Goal: Find specific page/section: Find specific page/section

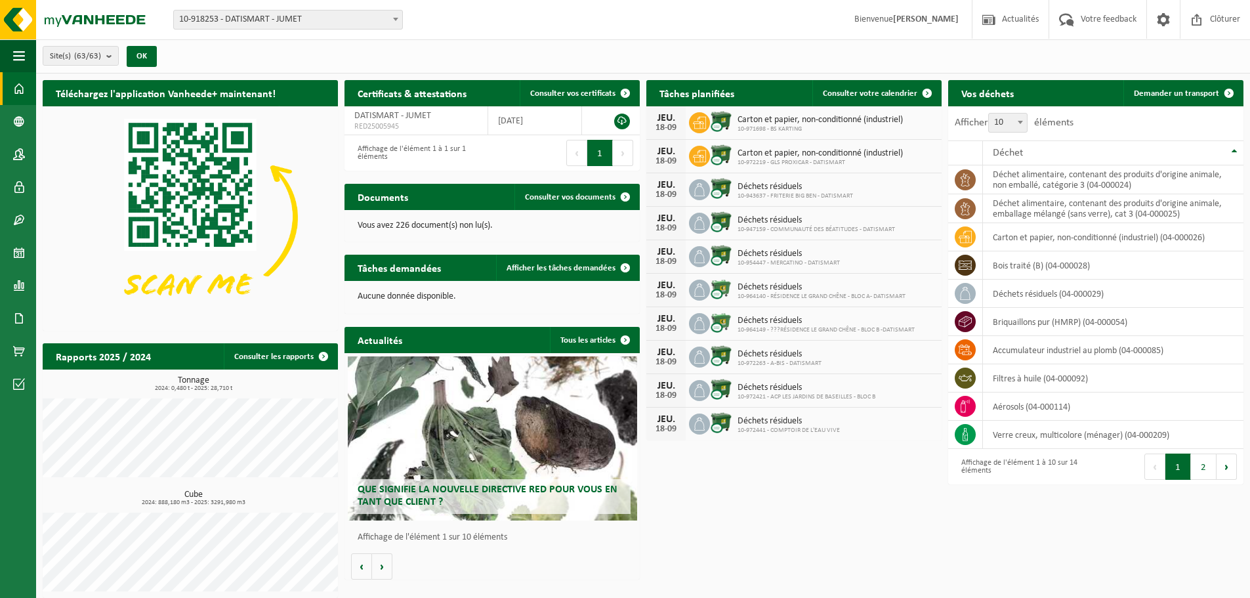
click at [282, 18] on span "10-918253 - DATISMART - JUMET" at bounding box center [288, 20] width 228 height 18
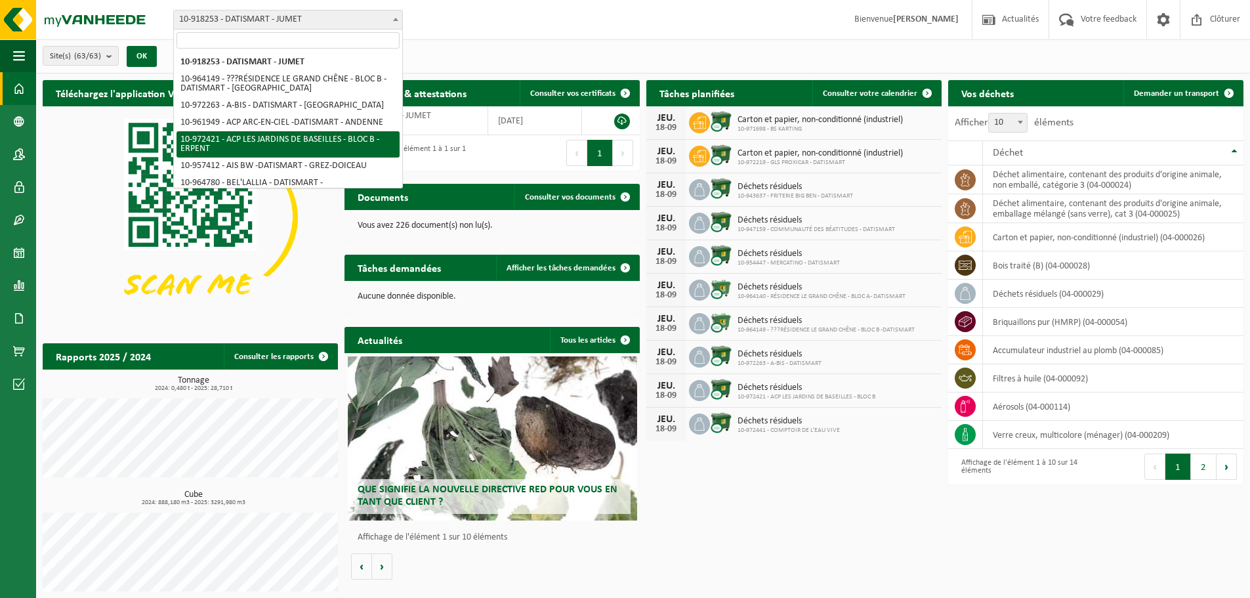
type input "m"
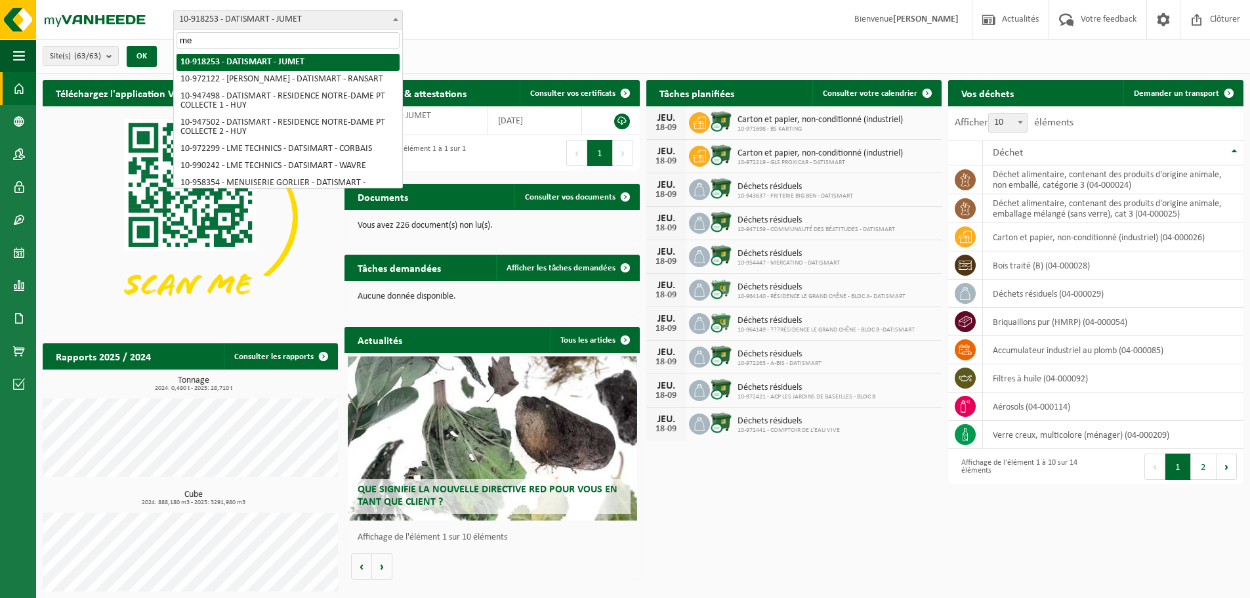
type input "m"
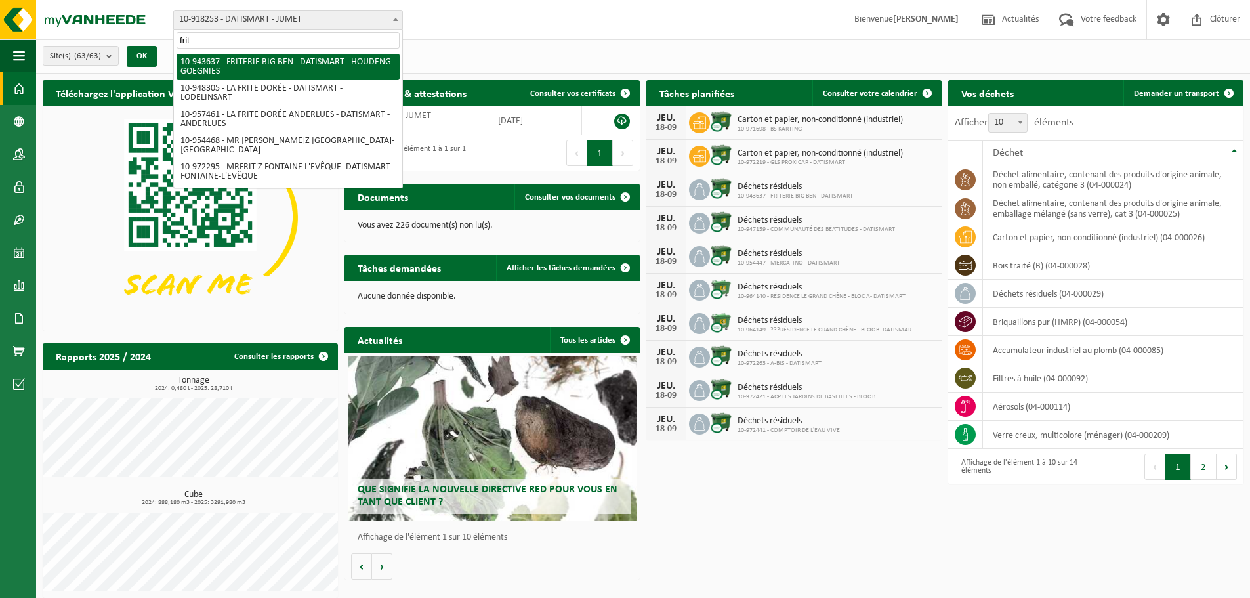
type input "frite"
select select "140350"
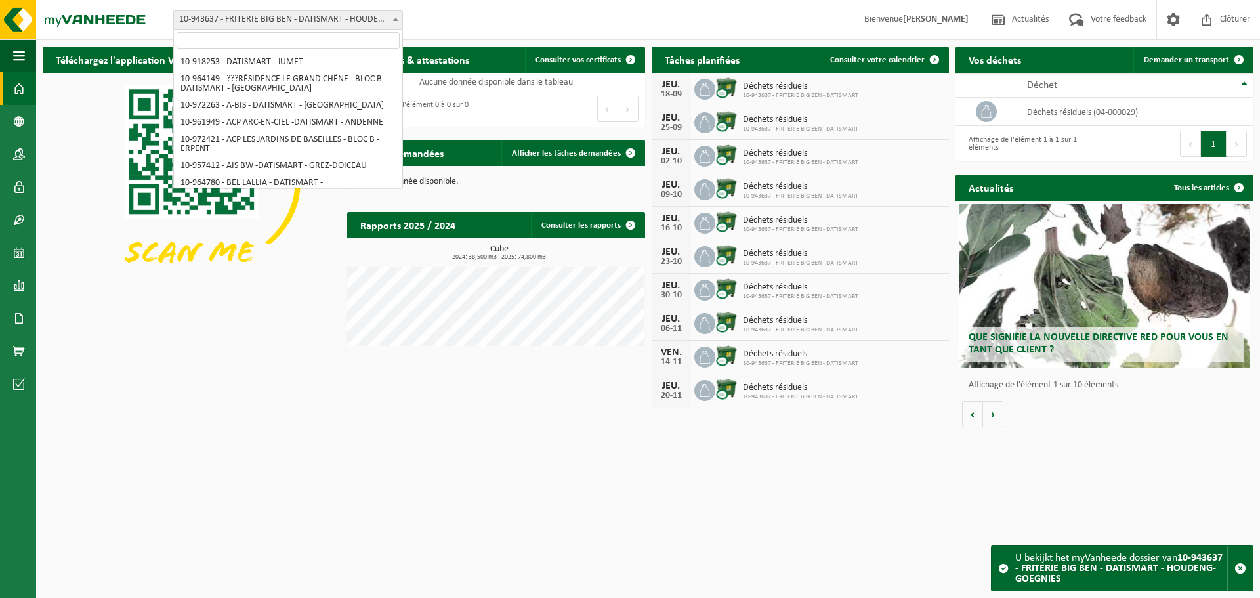
click at [299, 18] on span "10-943637 - FRITERIE BIG BEN - DATISMART - HOUDENG-GOEGNIES" at bounding box center [288, 20] width 228 height 18
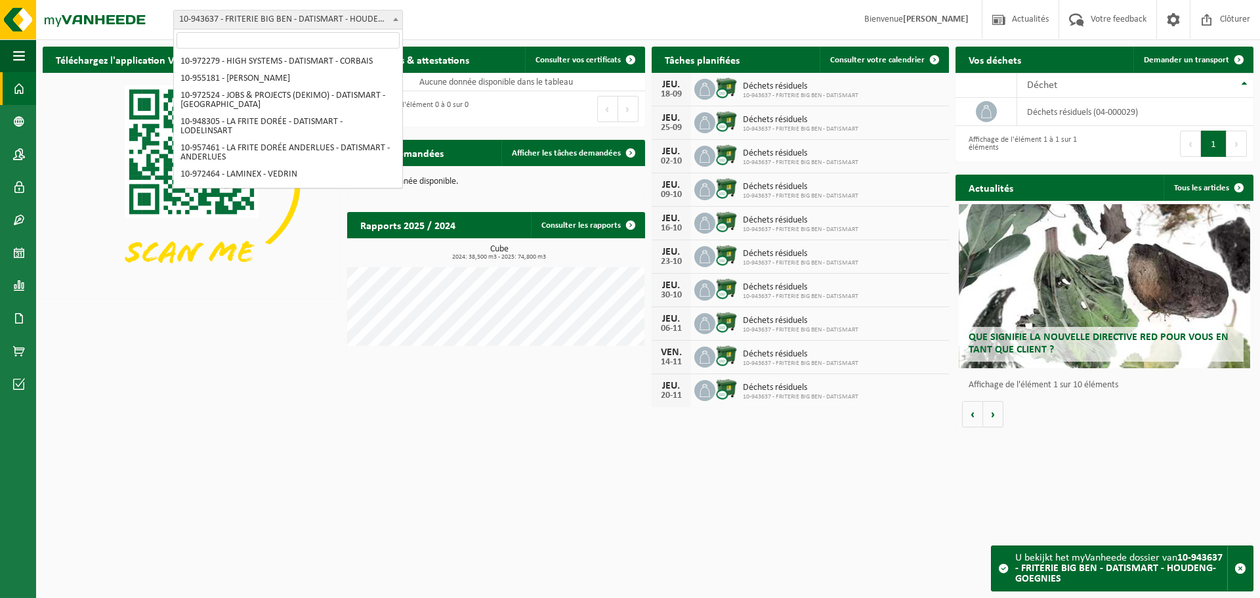
scroll to position [574, 0]
select select "147700"
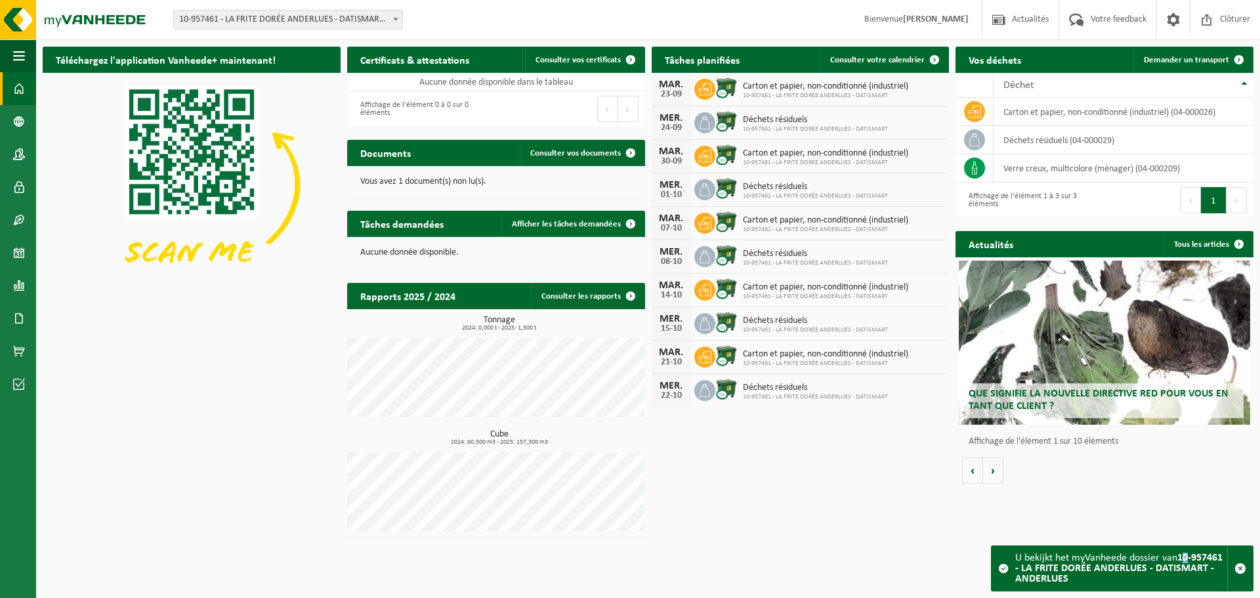
click at [1189, 559] on strong "10-957461 - LA FRITE DORÉE ANDERLUES - DATISMART - ANDERLUES" at bounding box center [1118, 569] width 207 height 32
drag, startPoint x: 1181, startPoint y: 559, endPoint x: 1198, endPoint y: 578, distance: 26.0
click at [1198, 578] on div "U bekijkt het myVanheede dossier van 10-957461 - LA FRITE DORÉE ANDERLUES - DAT…" at bounding box center [1121, 568] width 212 height 45
copy strong "10-957461 - LA FRITE DORÉE ANDERLUES - DATISMART - ANDERLUES"
